Goal: Information Seeking & Learning: Learn about a topic

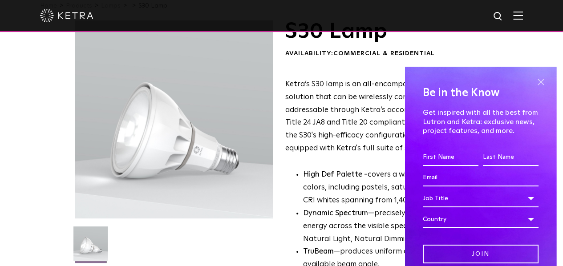
click at [534, 83] on span at bounding box center [540, 82] width 13 height 13
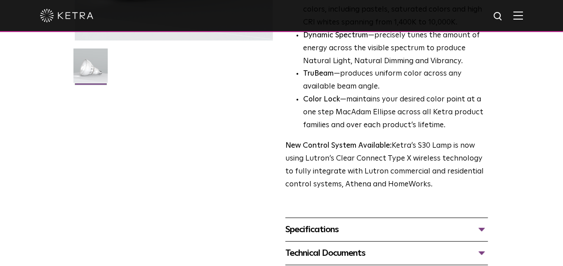
scroll to position [267, 0]
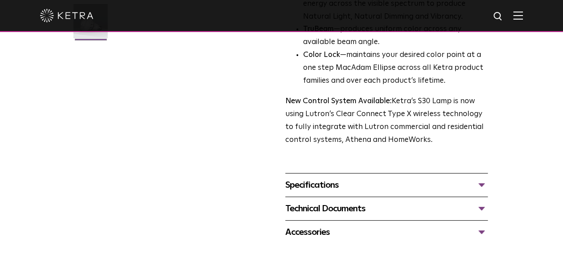
click at [488, 178] on div "Specifications" at bounding box center [386, 185] width 202 height 14
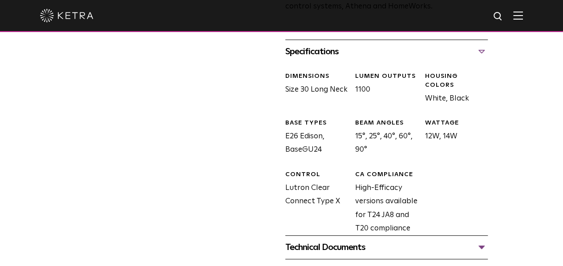
scroll to position [445, 0]
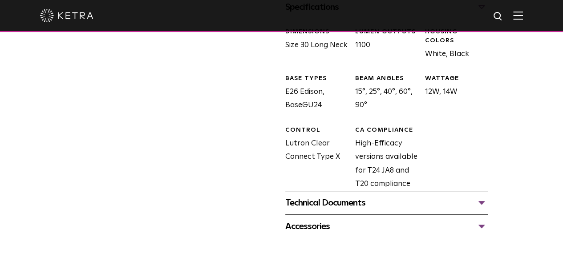
click at [488, 196] on div "Technical Documents" at bounding box center [386, 203] width 202 height 14
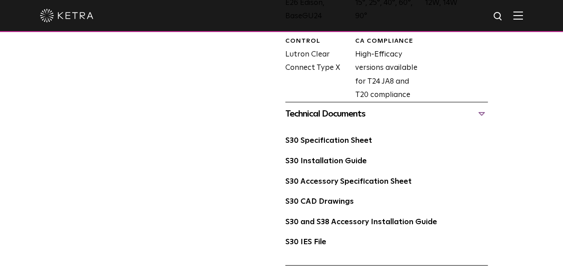
scroll to position [578, 0]
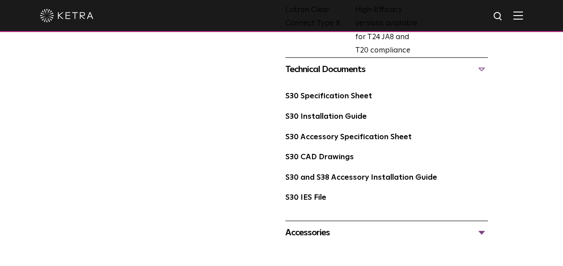
click at [488, 226] on div "Accessories" at bounding box center [386, 233] width 202 height 14
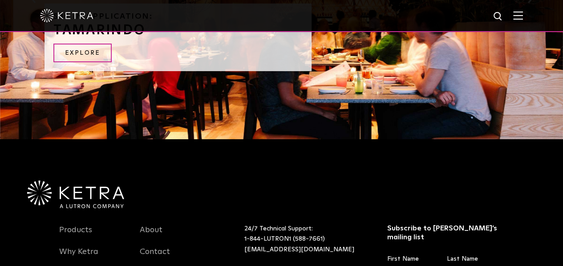
scroll to position [1592, 0]
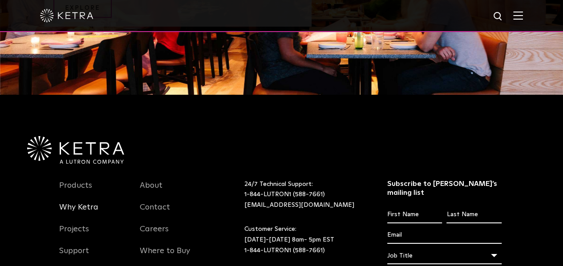
click at [84, 202] on link "Why Ketra" at bounding box center [78, 212] width 39 height 20
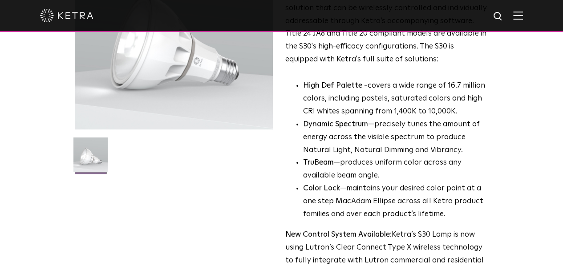
scroll to position [89, 0]
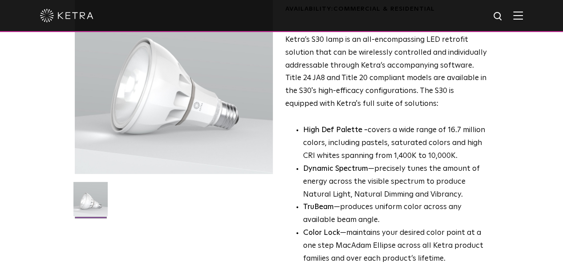
click at [523, 19] on img at bounding box center [518, 15] width 10 height 8
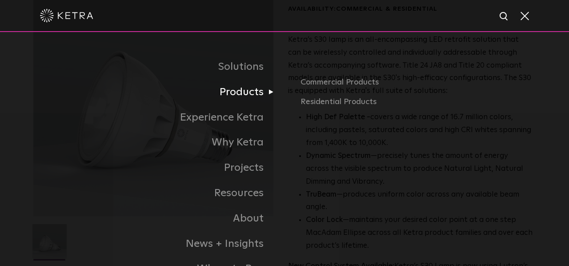
click at [256, 94] on link "Products" at bounding box center [158, 92] width 251 height 25
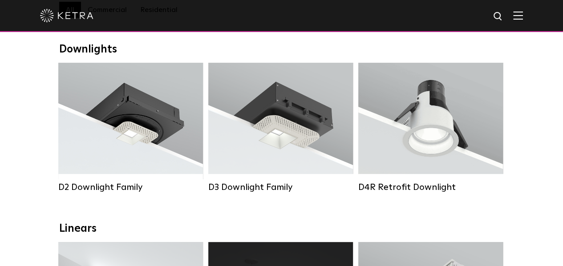
scroll to position [89, 0]
